Goal: Information Seeking & Learning: Learn about a topic

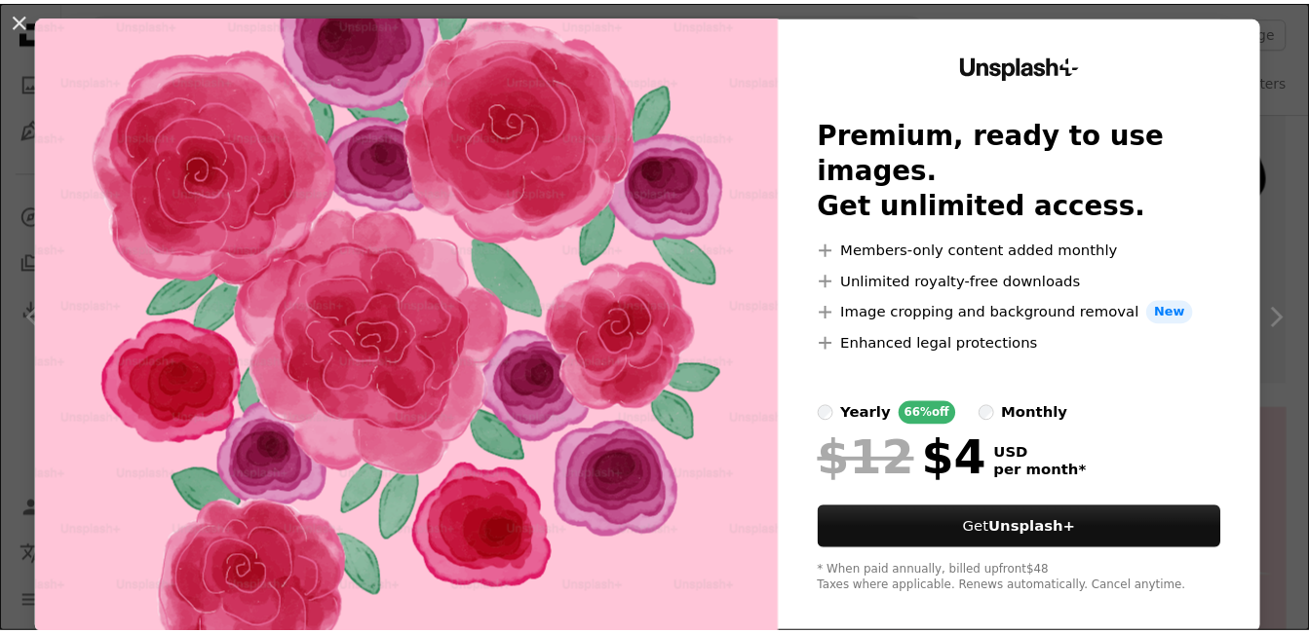
scroll to position [51, 0]
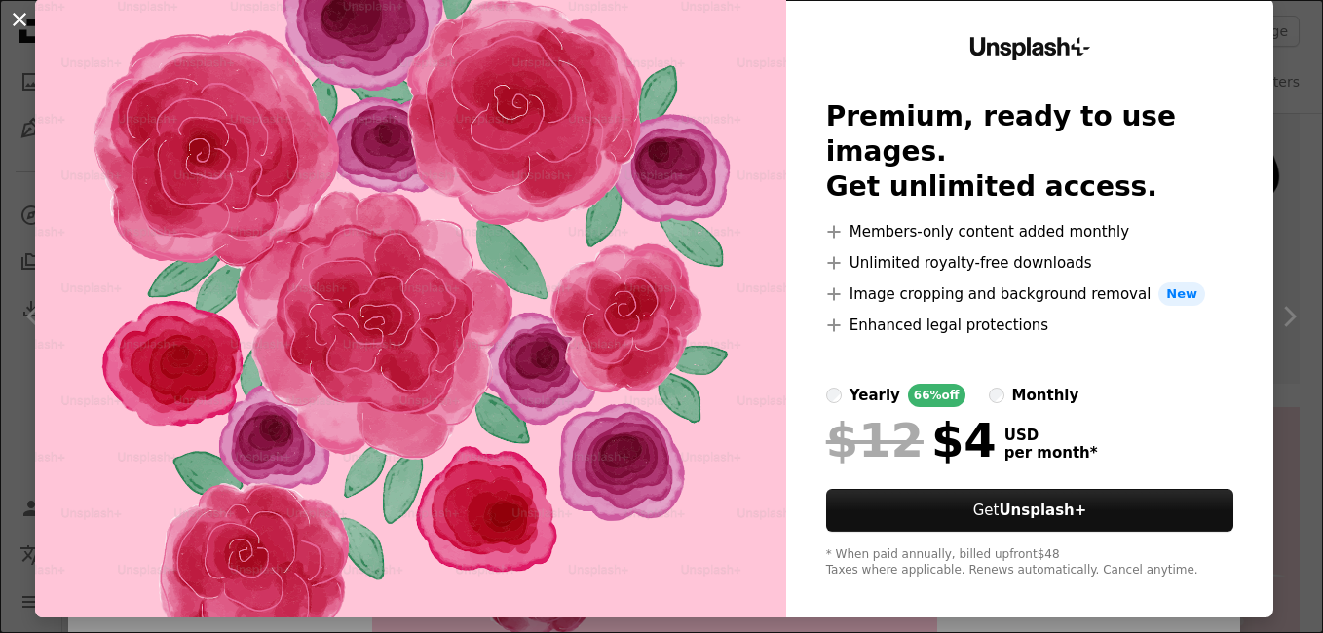
click at [19, 20] on button "An X shape" at bounding box center [19, 19] width 23 height 23
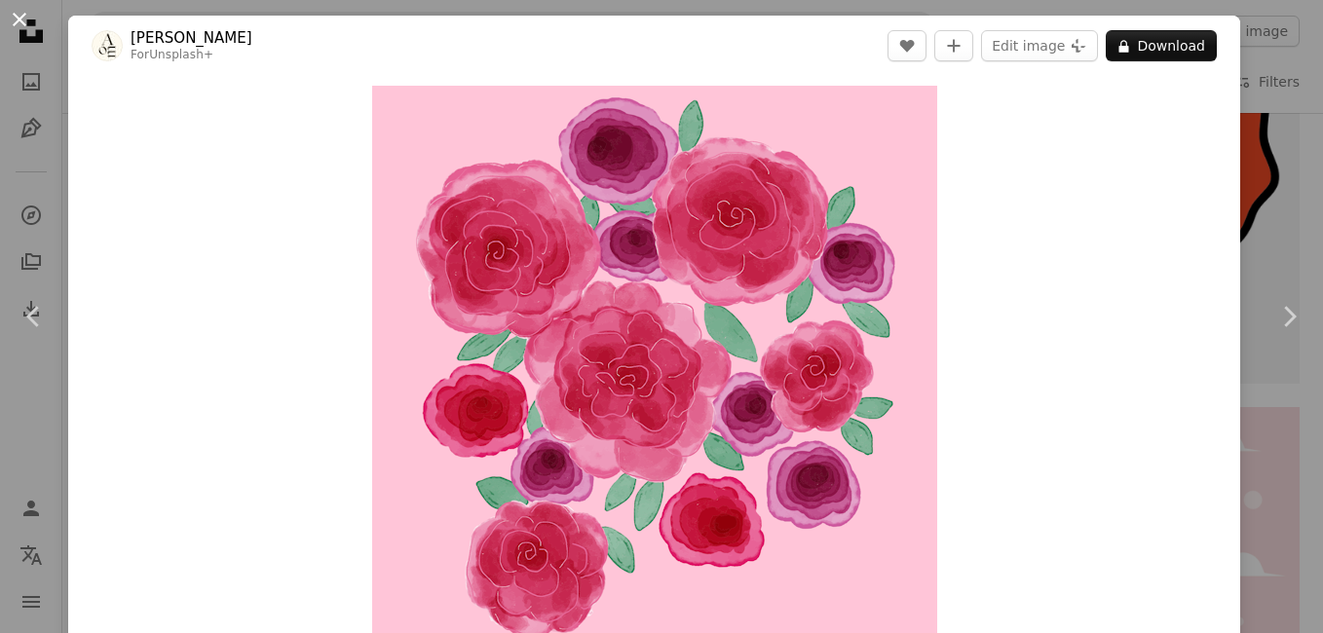
click at [17, 19] on button "An X shape" at bounding box center [19, 19] width 23 height 23
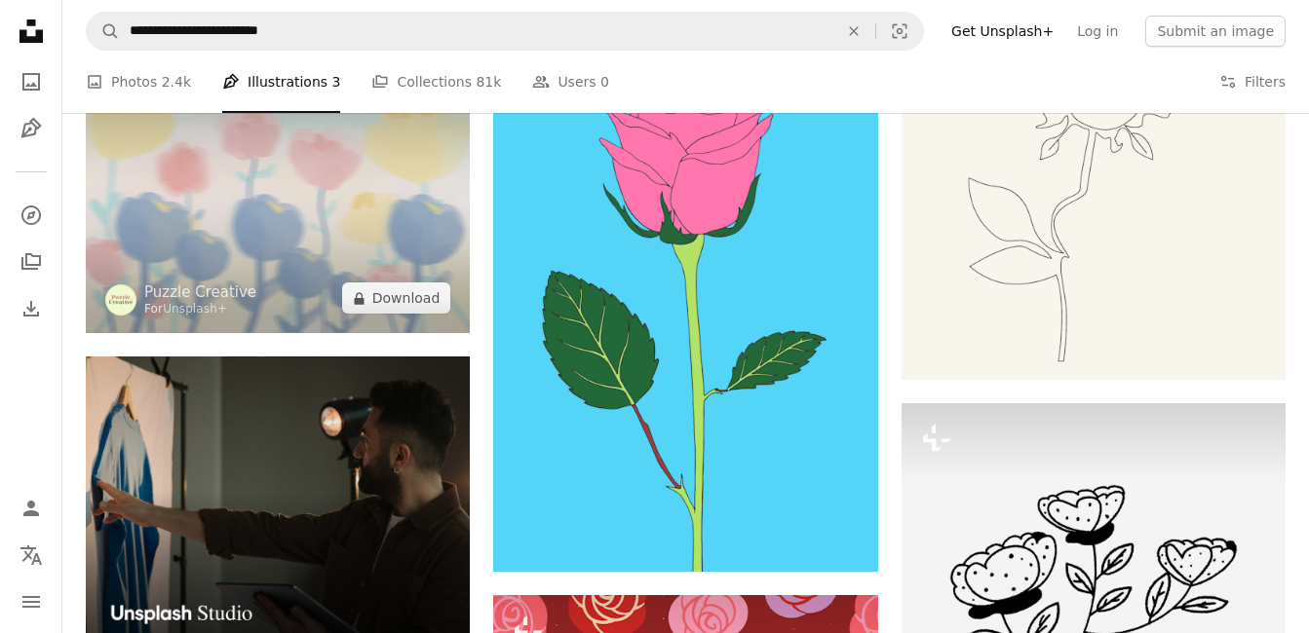
scroll to position [4191, 0]
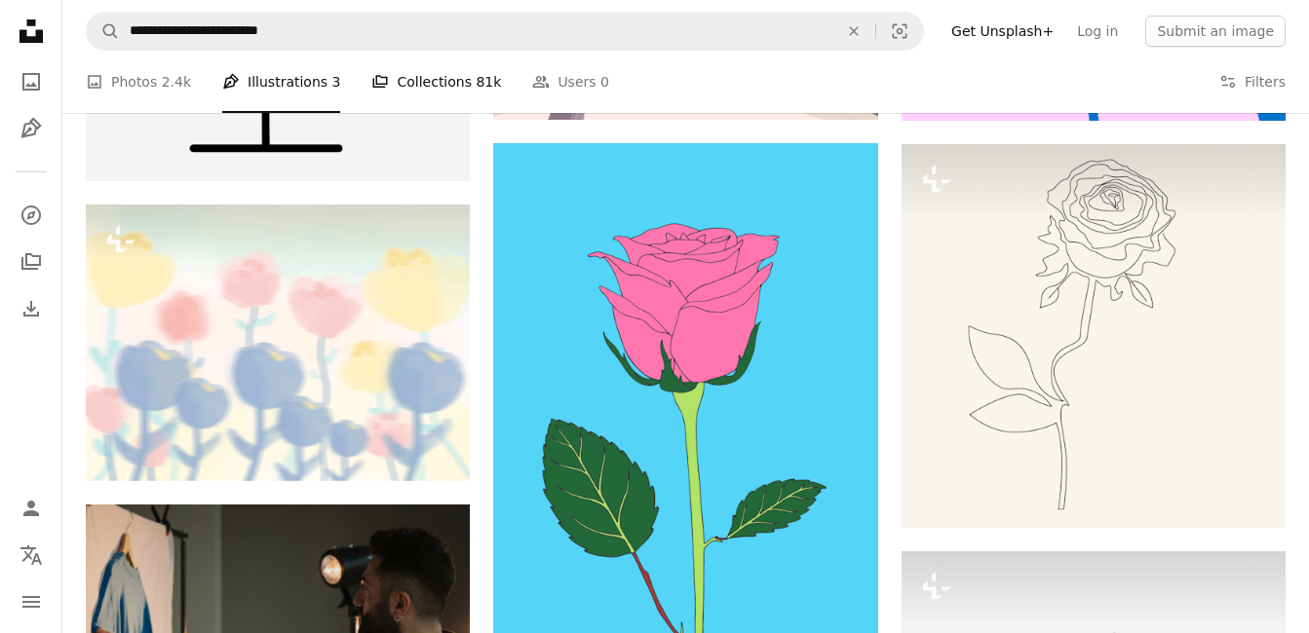
click at [406, 85] on link "A stack of folders Collections 81k" at bounding box center [436, 82] width 130 height 62
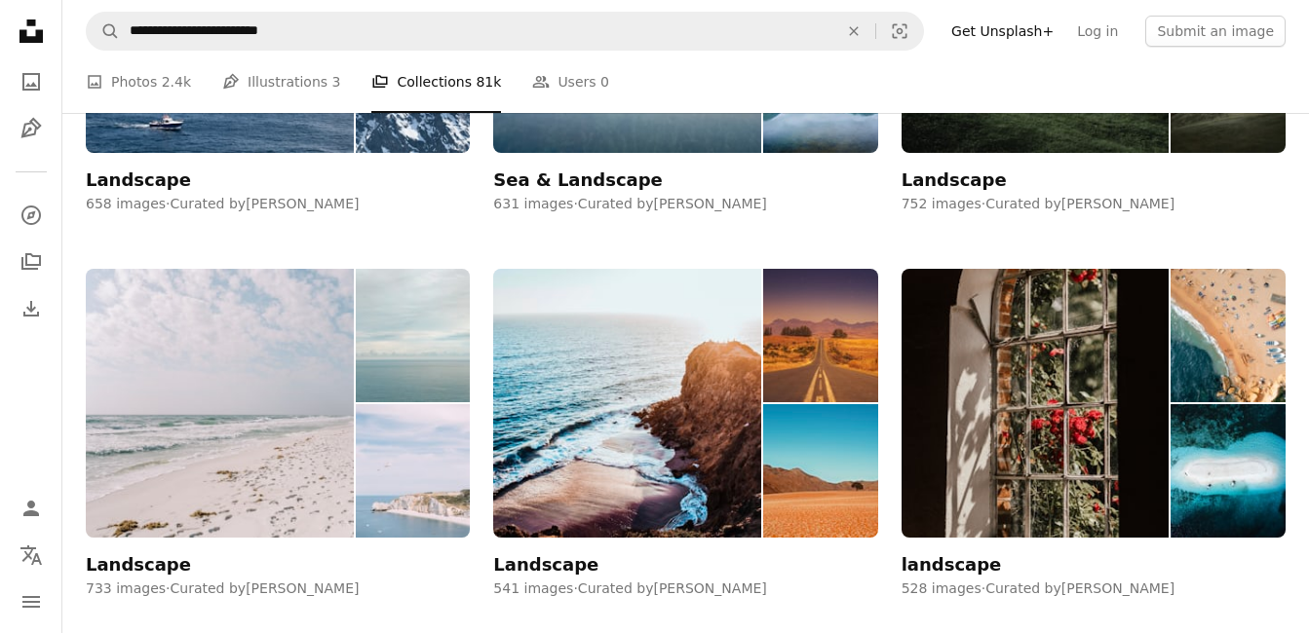
scroll to position [2144, 0]
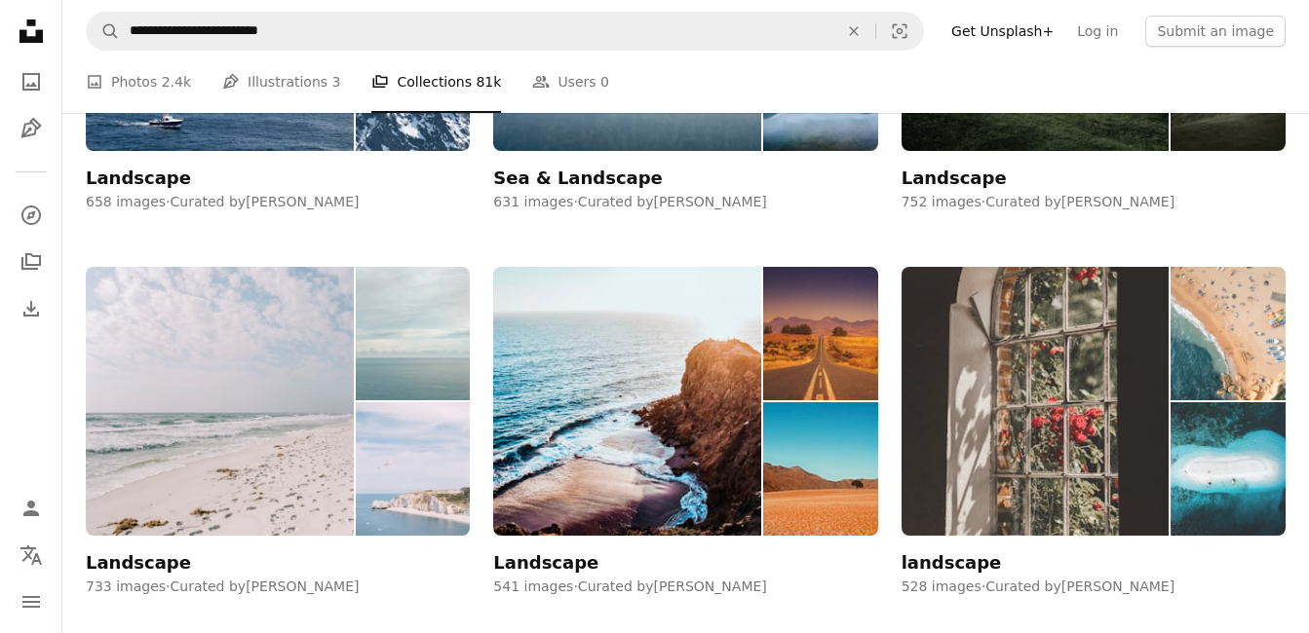
click at [1010, 350] on img at bounding box center [1035, 401] width 268 height 269
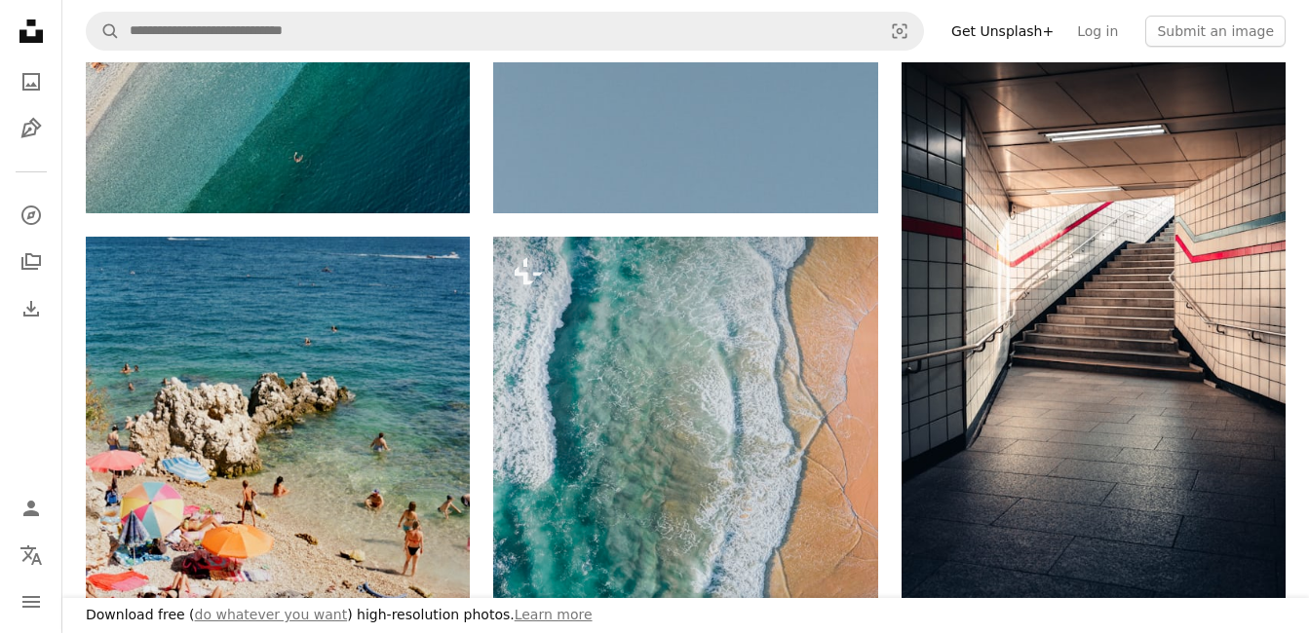
scroll to position [1364, 0]
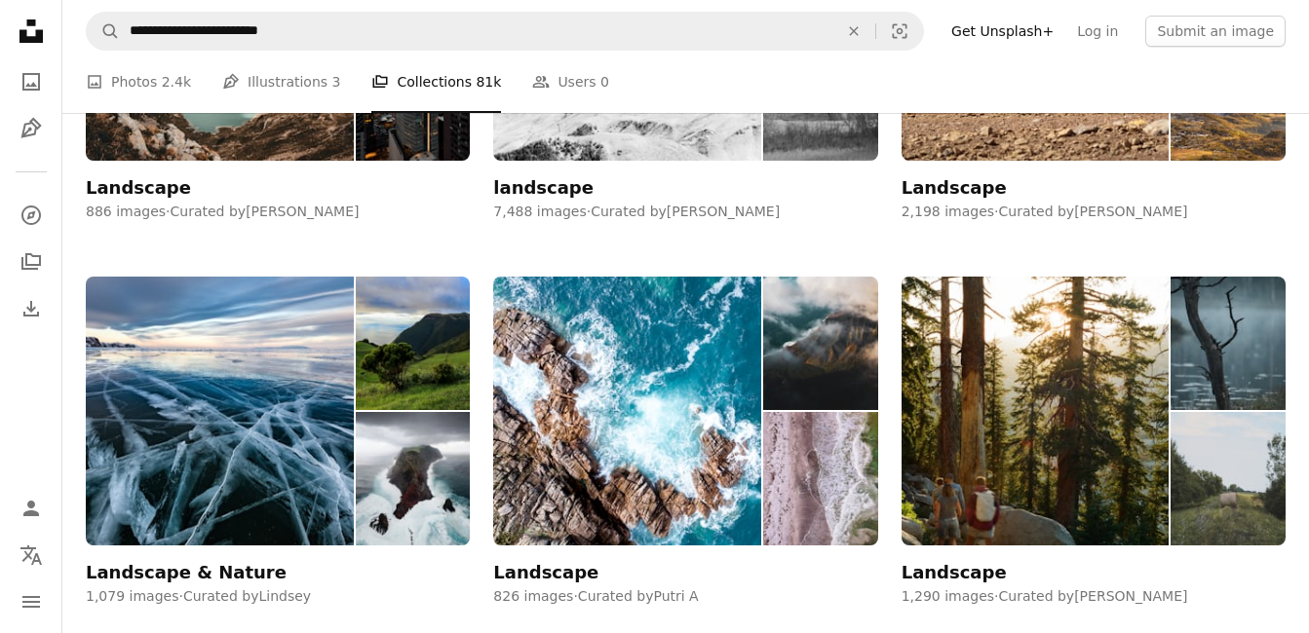
scroll to position [2144, 0]
